Goal: Check status

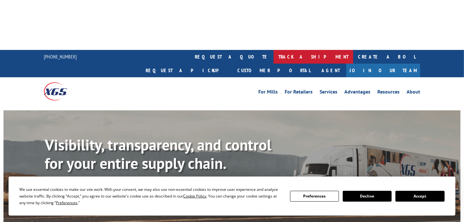
click at [274, 50] on link "track a shipment" at bounding box center [314, 57] width 80 height 14
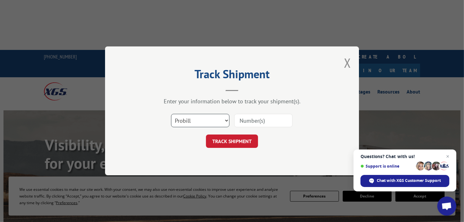
click at [206, 120] on select "Select category... Probill BOL PO" at bounding box center [200, 120] width 58 height 13
select select "po"
click at [171, 114] on select "Select category... Probill BOL PO" at bounding box center [200, 120] width 58 height 13
click at [257, 118] on input at bounding box center [263, 120] width 58 height 13
paste input "18634"
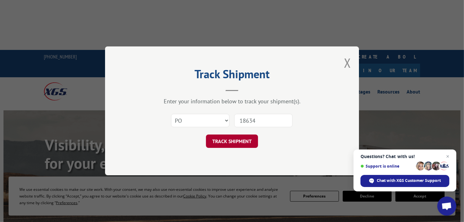
type input "18634"
click at [236, 147] on button "TRACK SHIPMENT" at bounding box center [232, 141] width 52 height 13
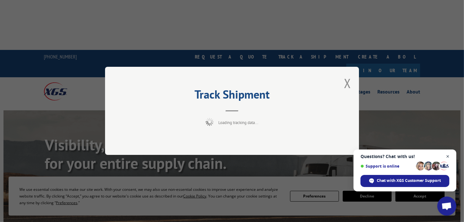
click at [450, 156] on span "Open chat" at bounding box center [448, 156] width 8 height 8
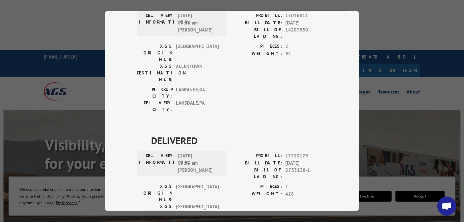
scroll to position [1257, 0]
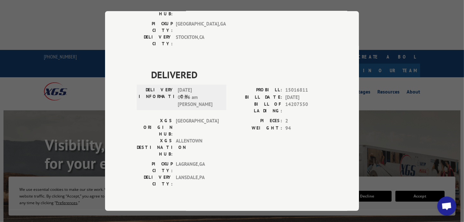
drag, startPoint x: 214, startPoint y: 139, endPoint x: 143, endPoint y: 91, distance: 86.3
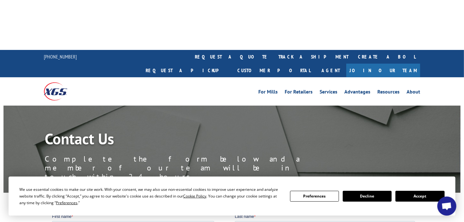
click at [357, 199] on button "Decline" at bounding box center [367, 196] width 49 height 11
